Goal: Task Accomplishment & Management: Manage account settings

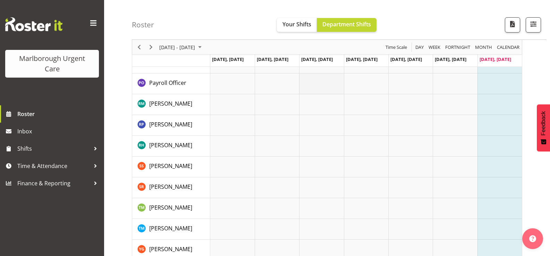
scroll to position [410, 0]
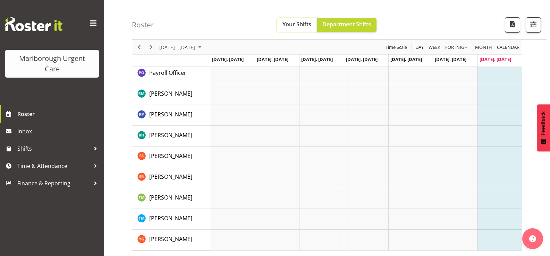
click at [284, 27] on span "Your Shifts" at bounding box center [296, 24] width 29 height 8
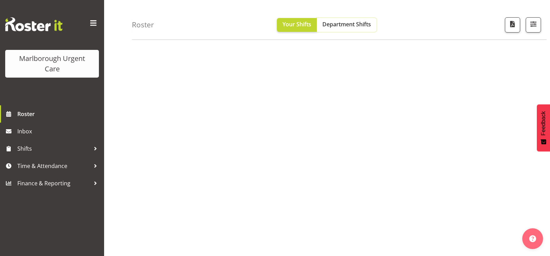
click at [367, 29] on button "Department Shifts" at bounding box center [347, 25] width 60 height 14
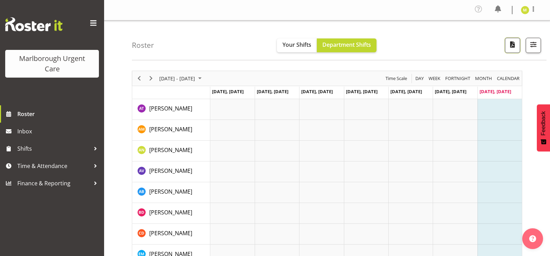
click at [515, 41] on span "button" at bounding box center [512, 44] width 9 height 9
click at [526, 8] on img at bounding box center [525, 10] width 8 height 8
click at [519, 44] on link "Log Out" at bounding box center [504, 38] width 67 height 12
